Goal: Transaction & Acquisition: Purchase product/service

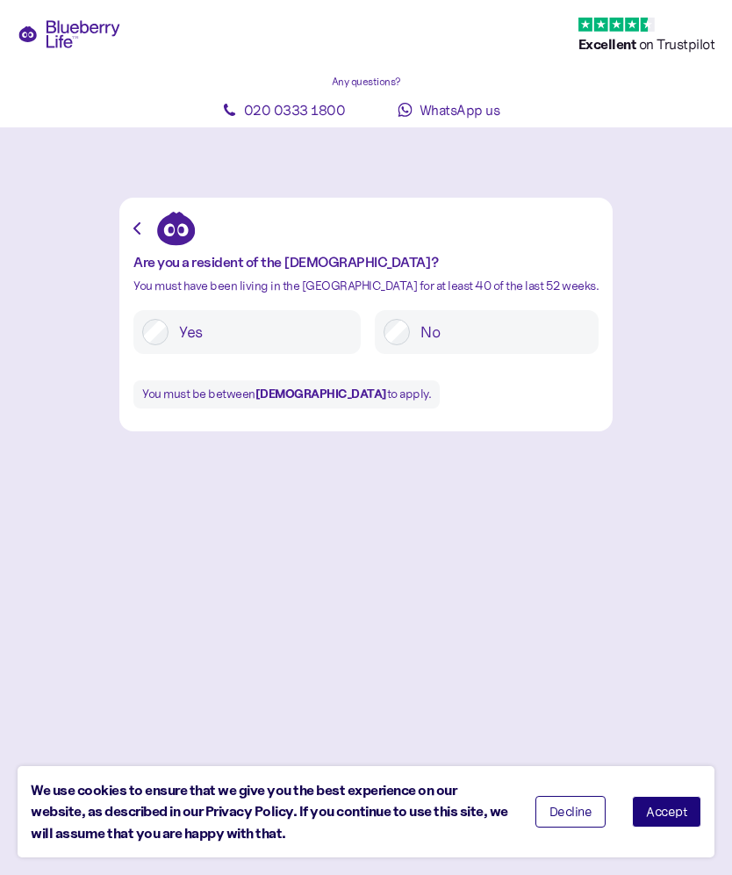
click at [671, 798] on button "Accept" at bounding box center [666, 812] width 69 height 32
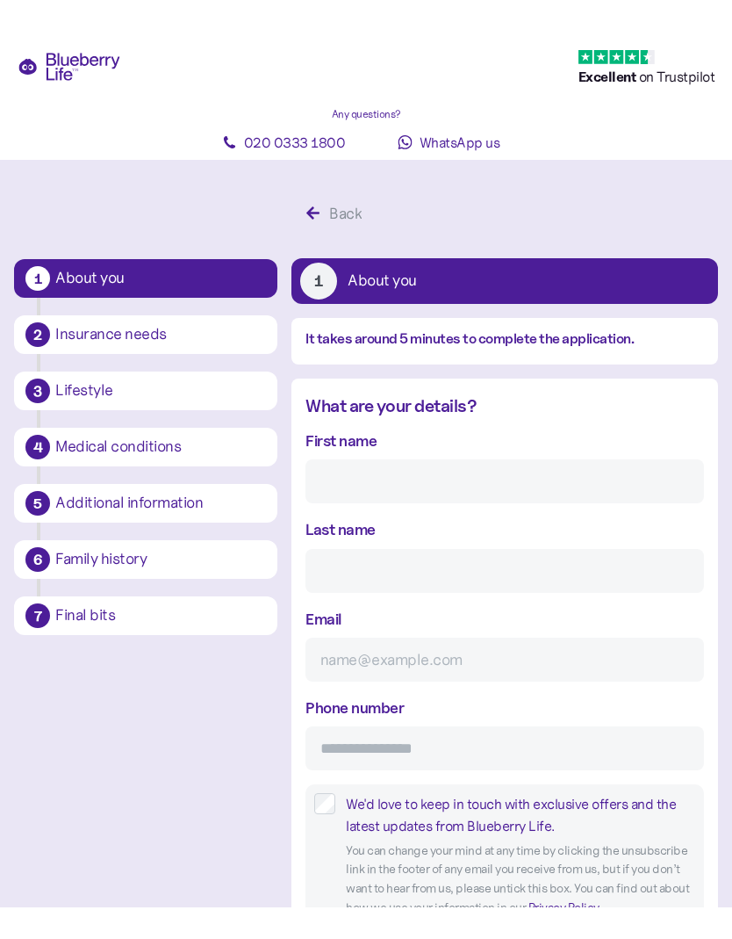
scroll to position [92, 0]
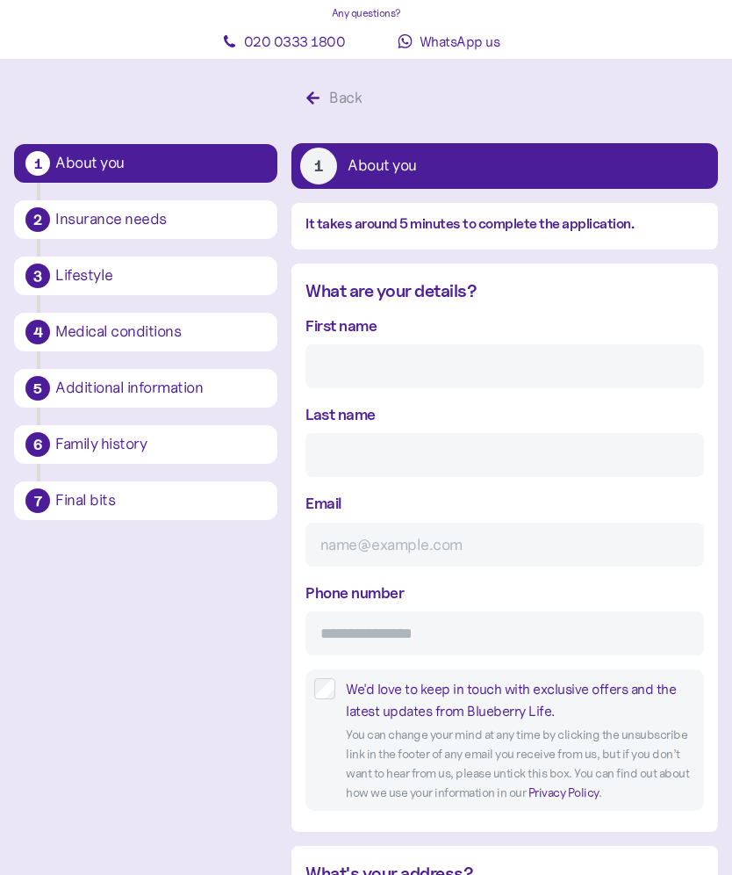
click at [360, 364] on input "First name" at bounding box center [505, 366] width 399 height 44
click at [353, 361] on input "First name" at bounding box center [505, 366] width 399 height 44
type input "[PERSON_NAME]"
click at [328, 465] on input "Last name" at bounding box center [505, 455] width 399 height 44
type input "m"
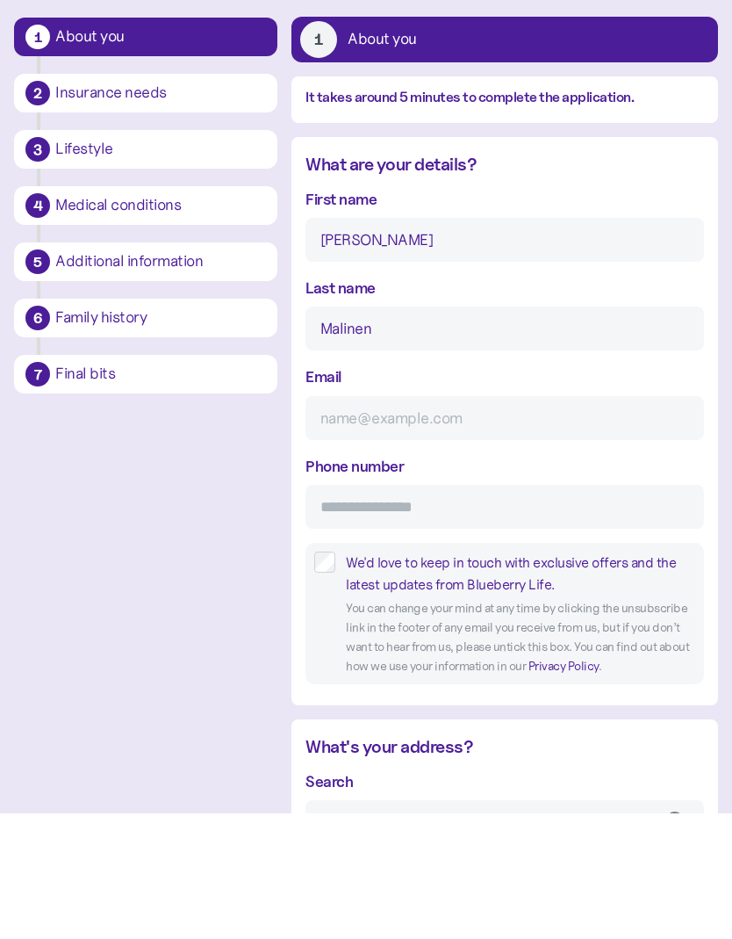
type input "Malinen"
click at [332, 522] on input "Email" at bounding box center [505, 544] width 399 height 44
type input "[EMAIL_ADDRESS][DOMAIN_NAME]"
click at [351, 611] on input "Phone number" at bounding box center [505, 633] width 399 height 44
type input "**********"
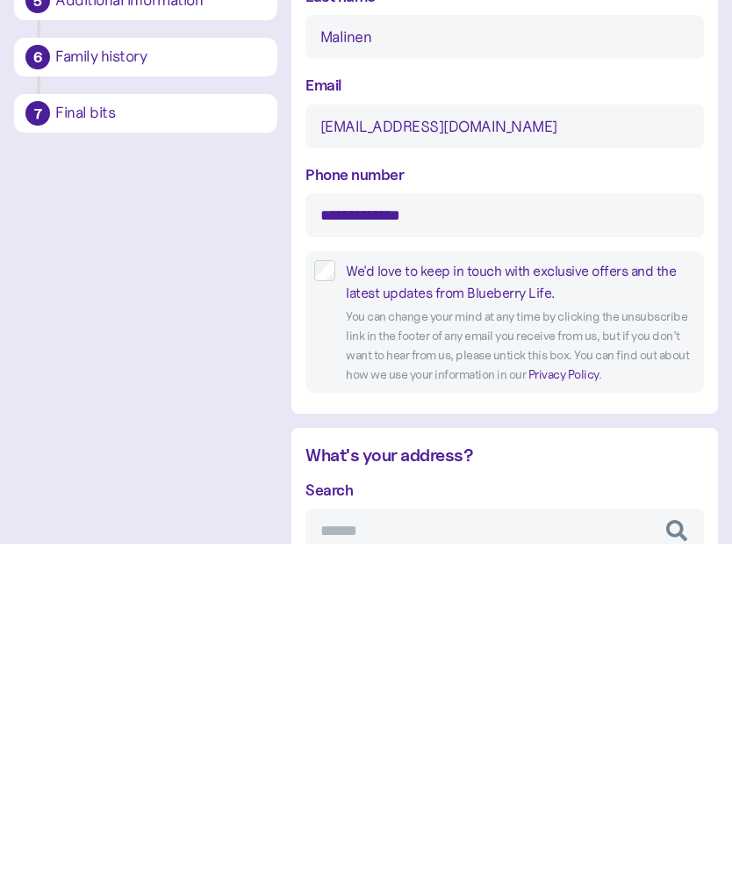
scroll to position [0, 0]
